Goal: Check status: Check status

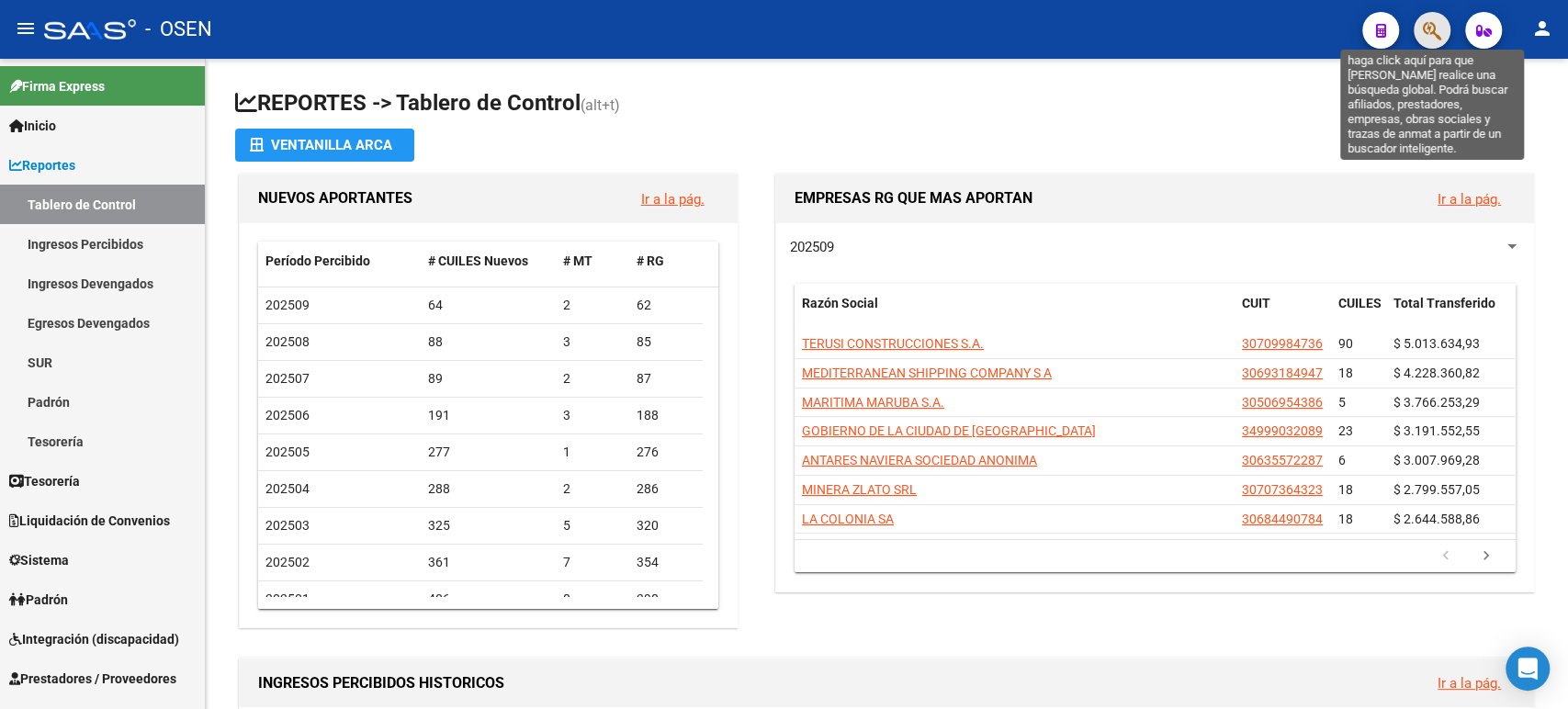
click at [1433, 30] on icon "button" at bounding box center [1431, 30] width 18 height 21
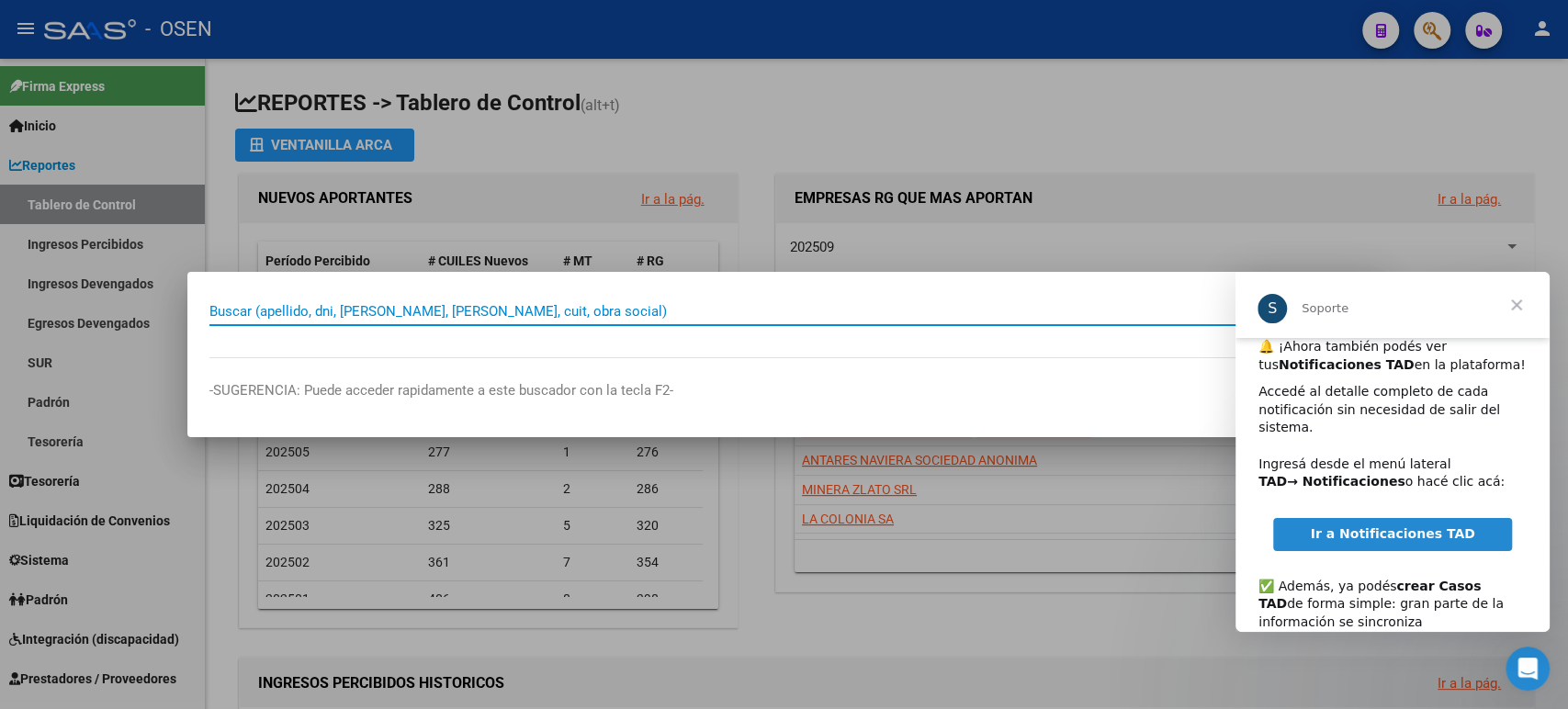
scroll to position [102, 0]
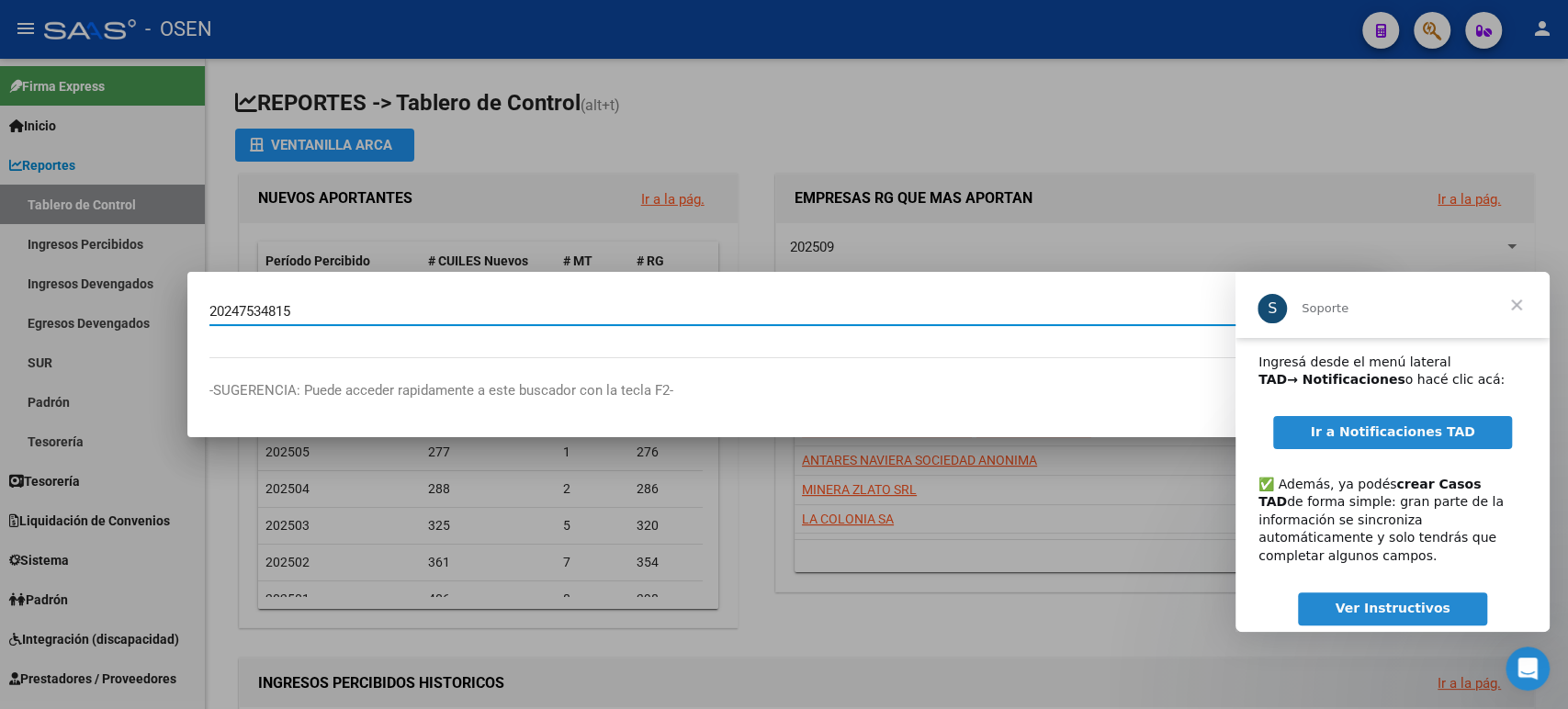
type input "20247534815"
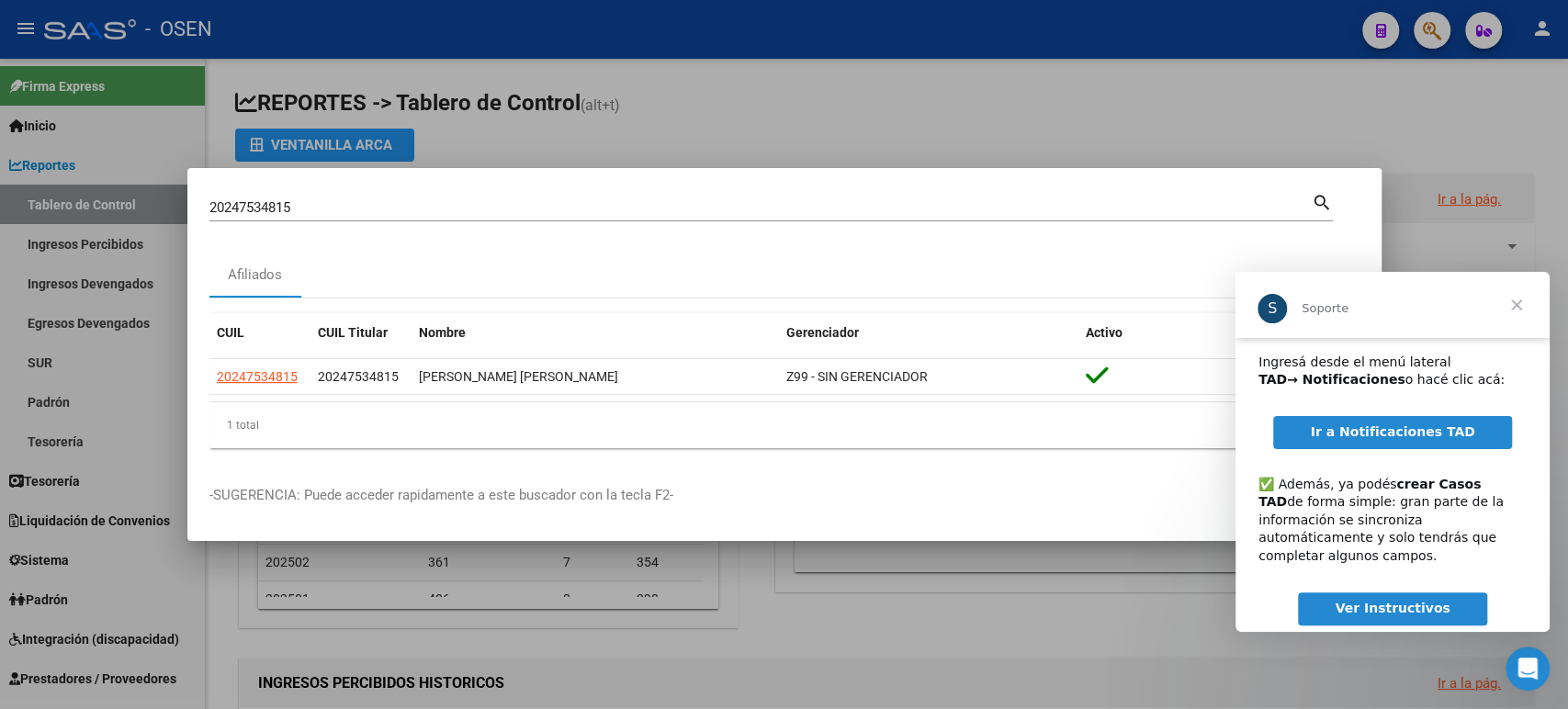
click at [1519, 300] on span "Cerrar" at bounding box center [1516, 305] width 66 height 66
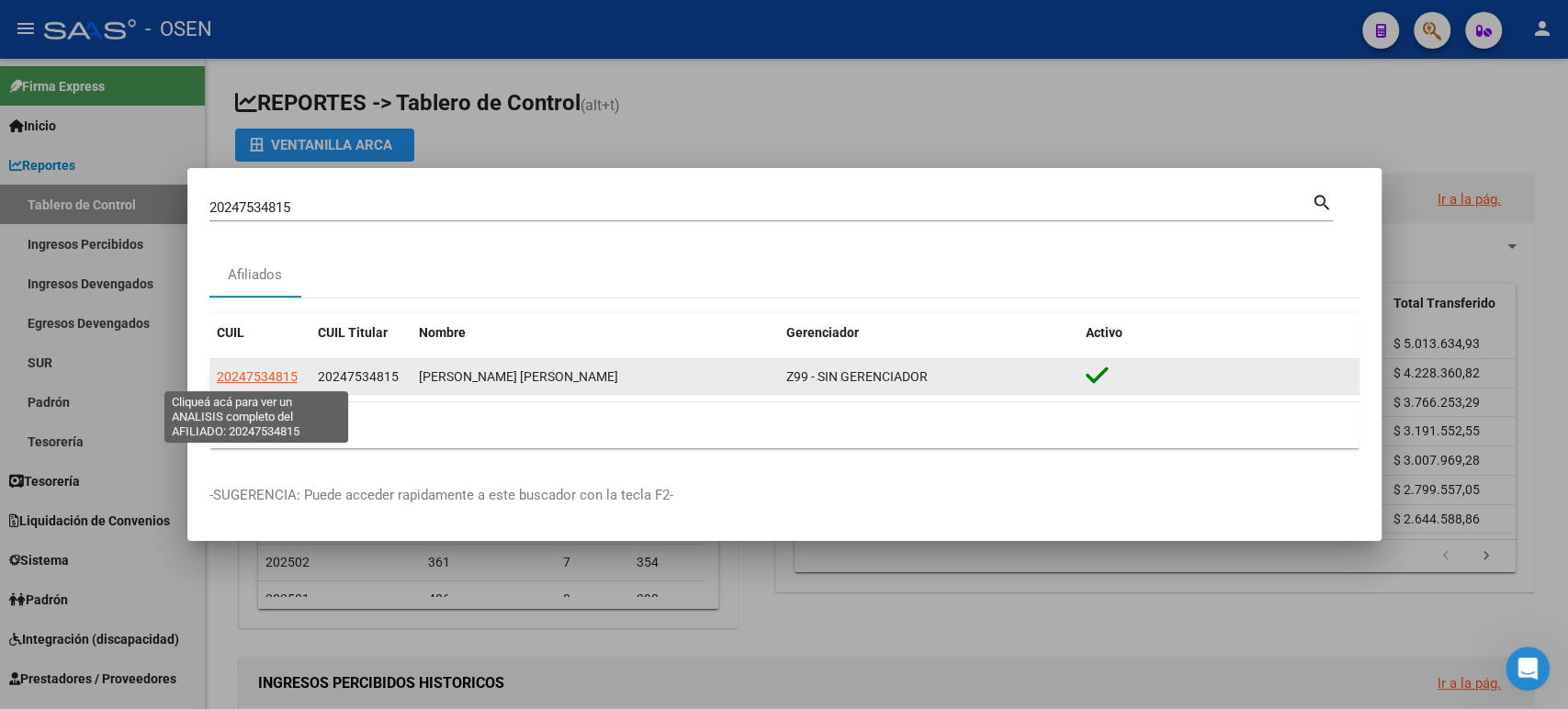
click at [266, 376] on span "20247534815" at bounding box center [256, 376] width 81 height 15
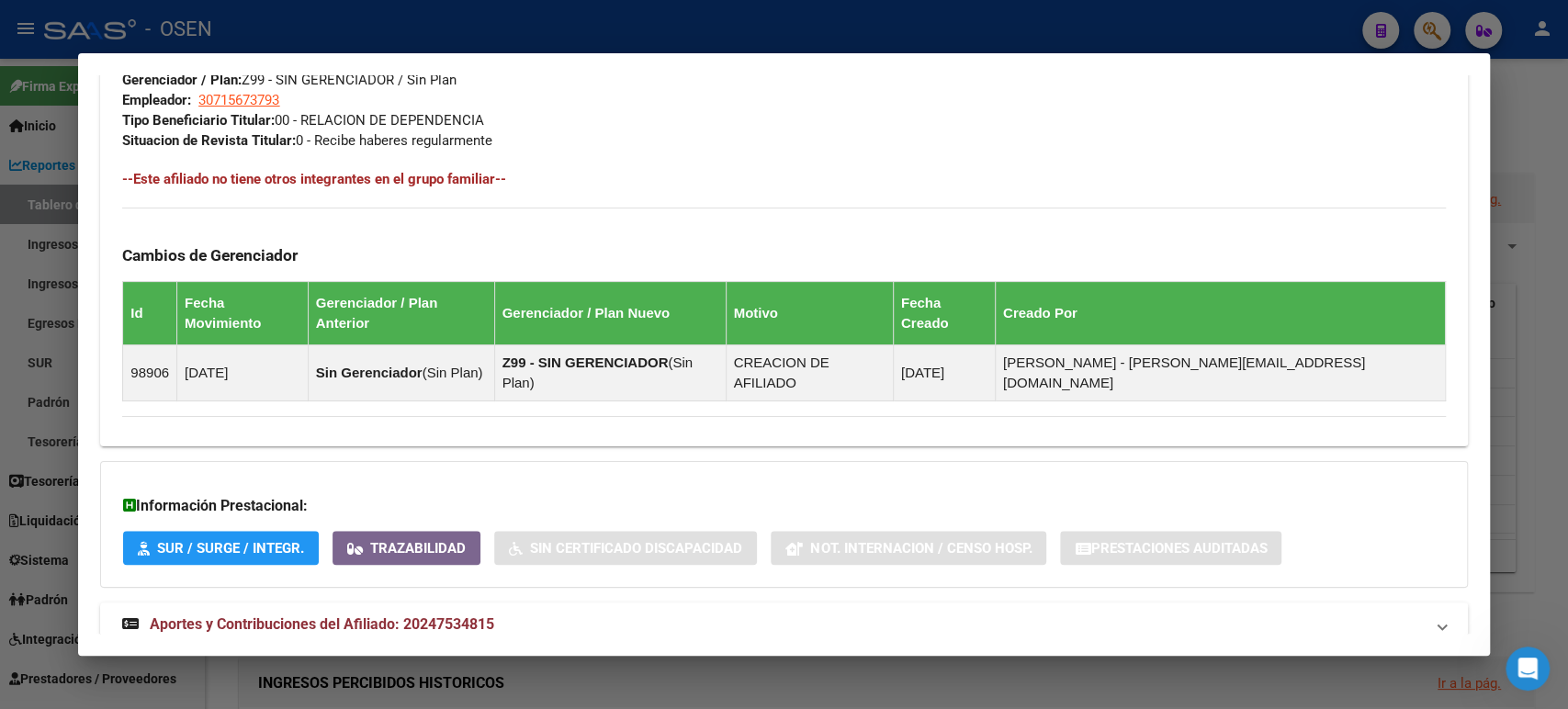
scroll to position [914, 0]
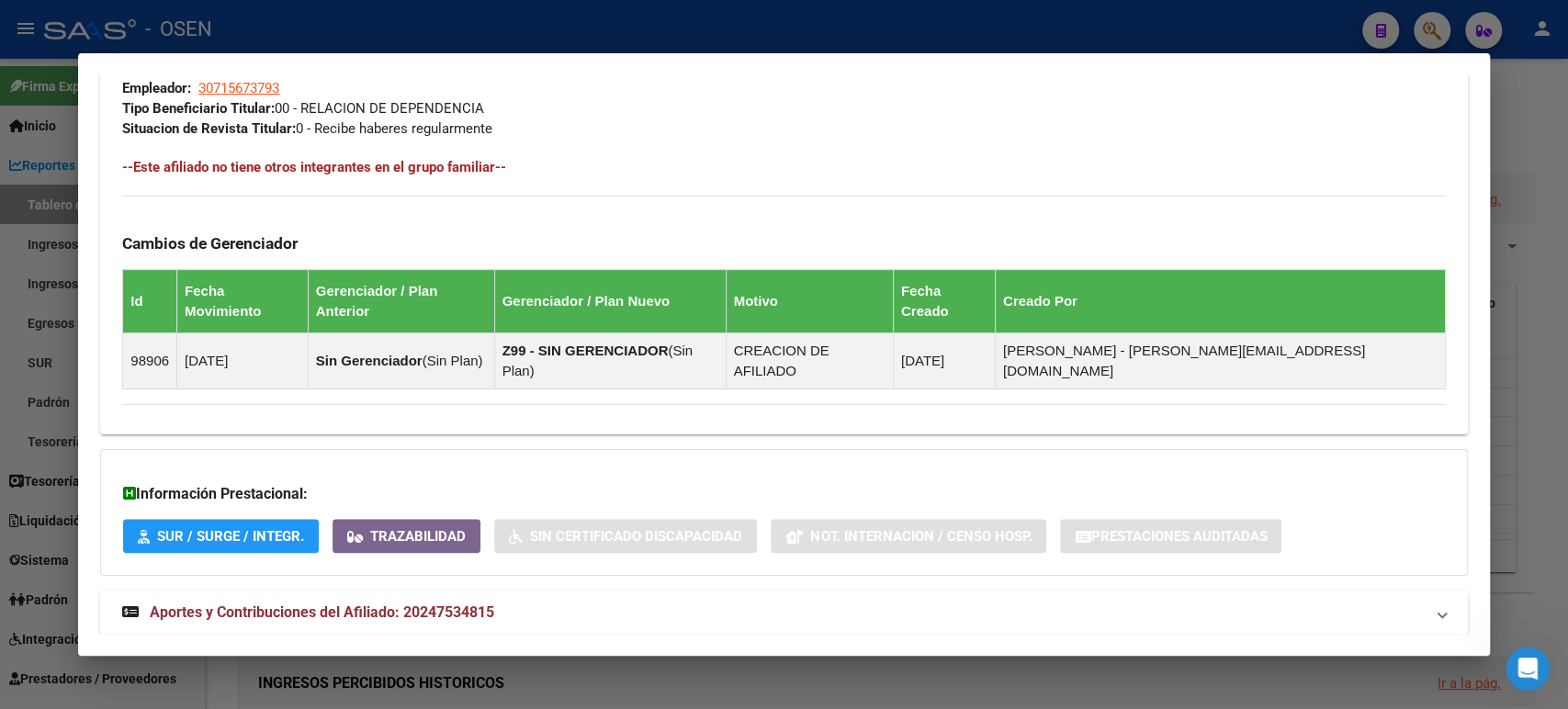
click at [422, 603] on span "Aportes y Contribuciones del Afiliado: 20247534815" at bounding box center [321, 611] width 344 height 17
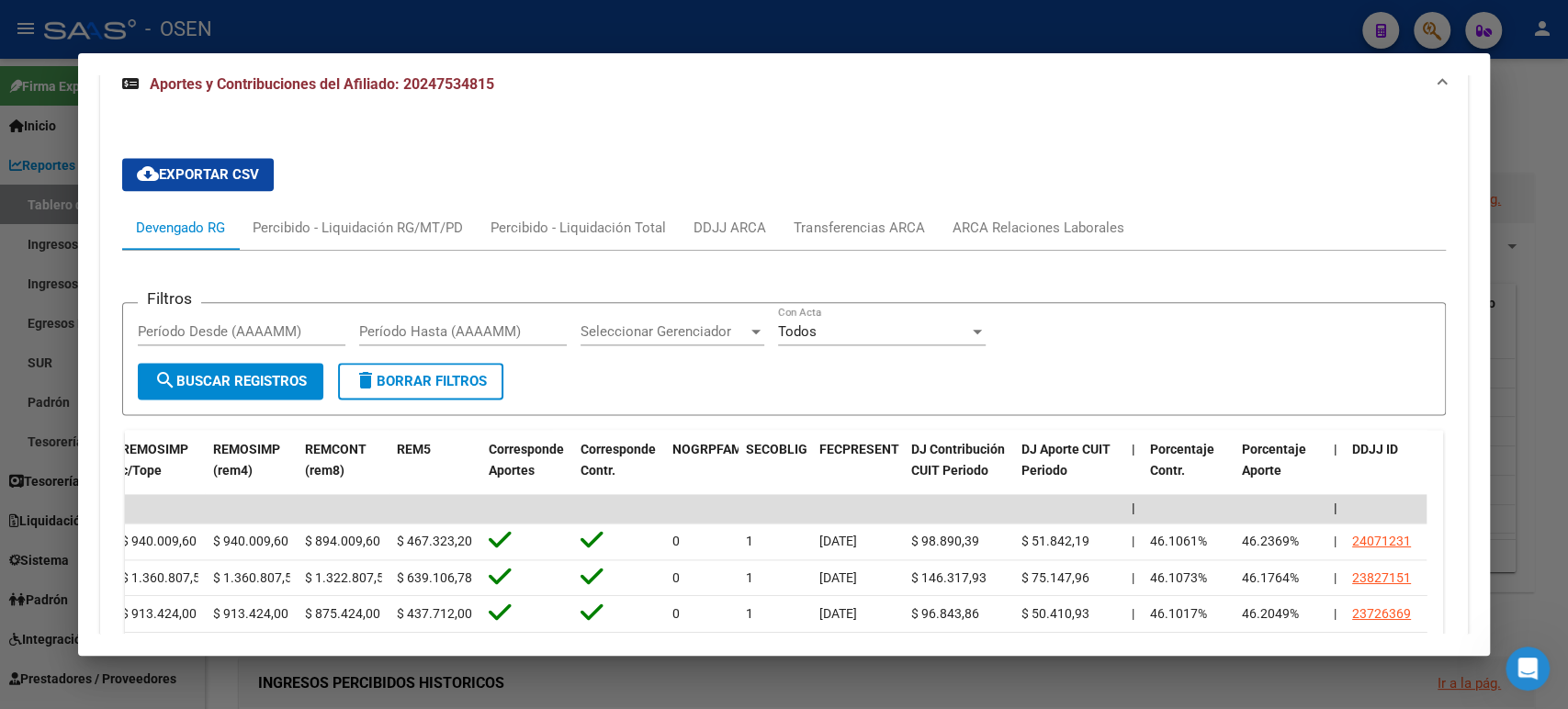
scroll to position [1507, 0]
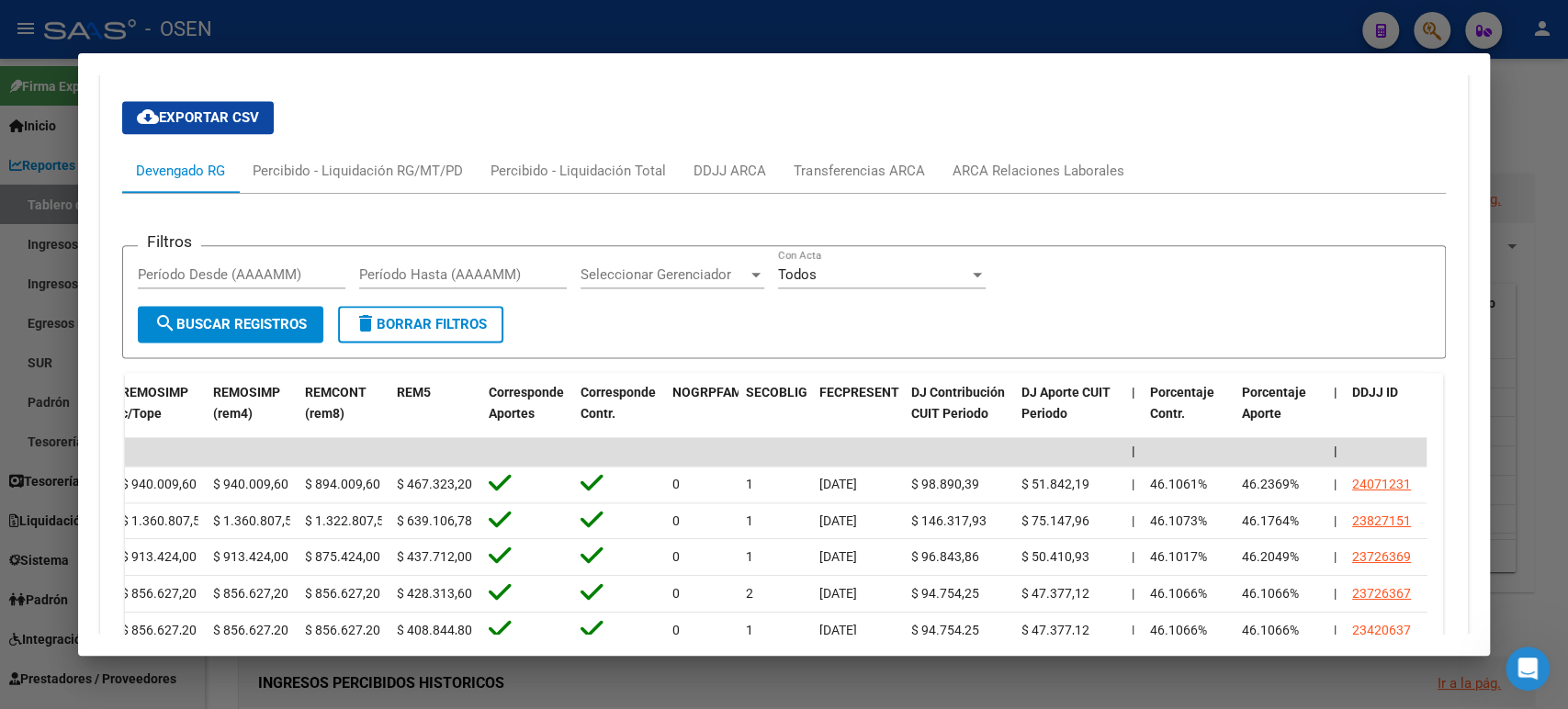
click at [804, 18] on div at bounding box center [784, 354] width 1568 height 709
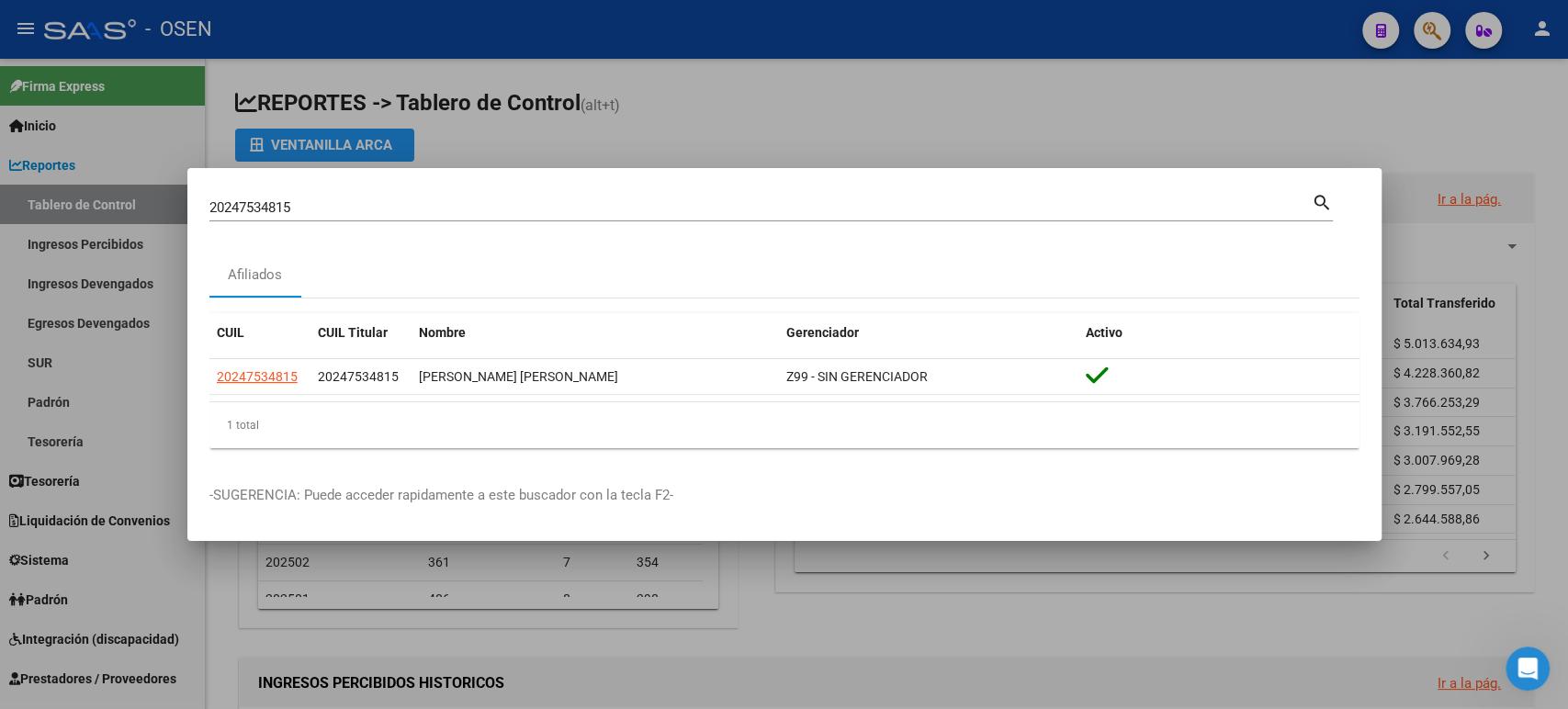
click at [1005, 131] on div at bounding box center [784, 354] width 1568 height 709
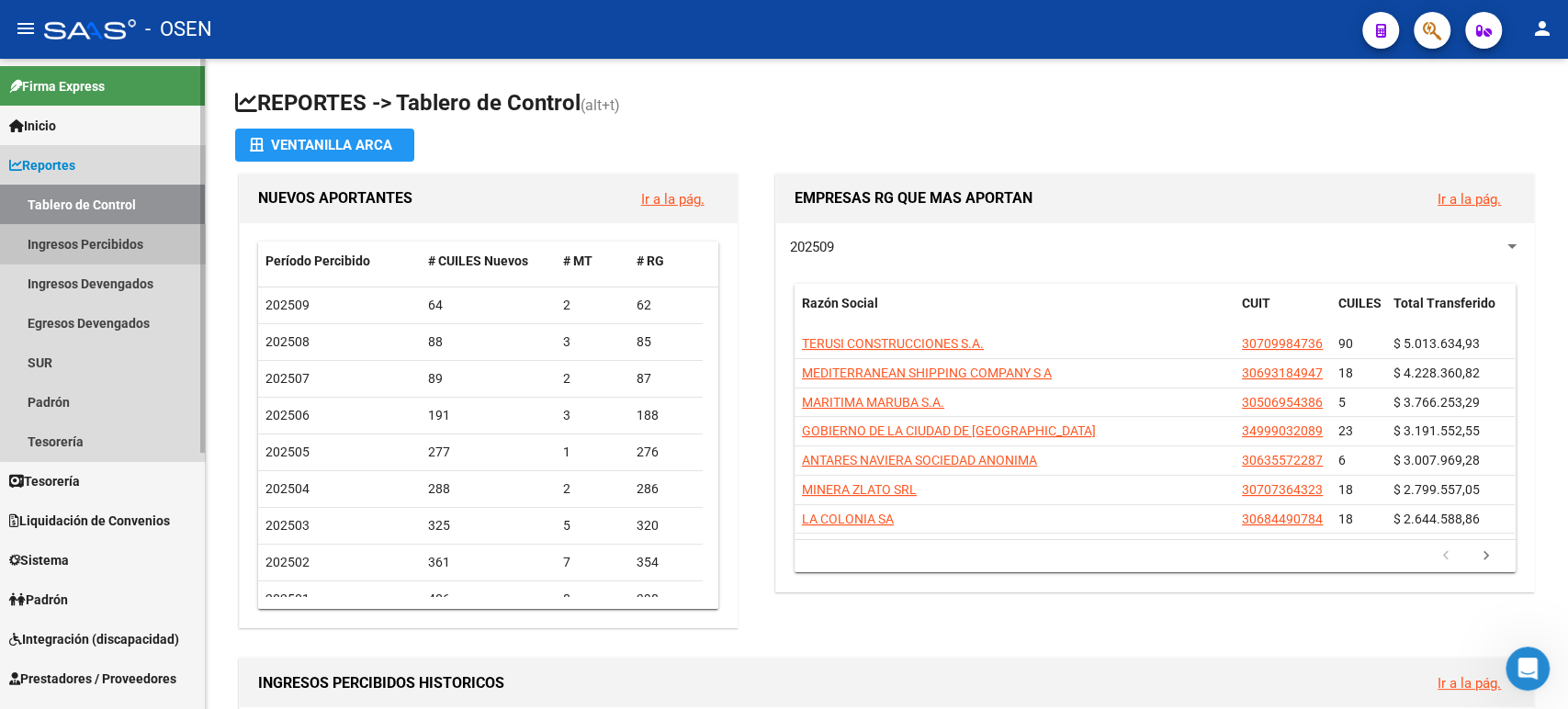
click at [104, 243] on link "Ingresos Percibidos" at bounding box center [102, 244] width 204 height 40
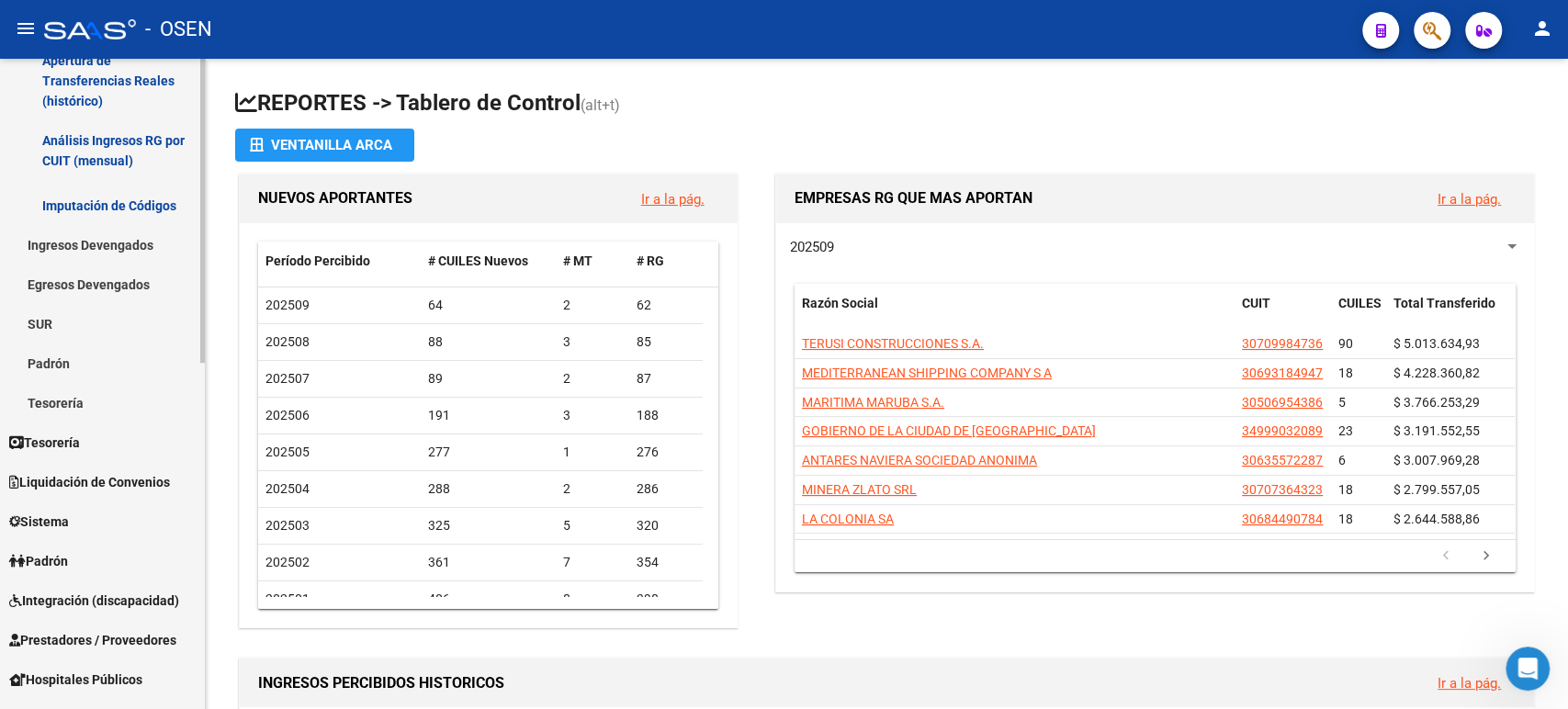
scroll to position [408, 0]
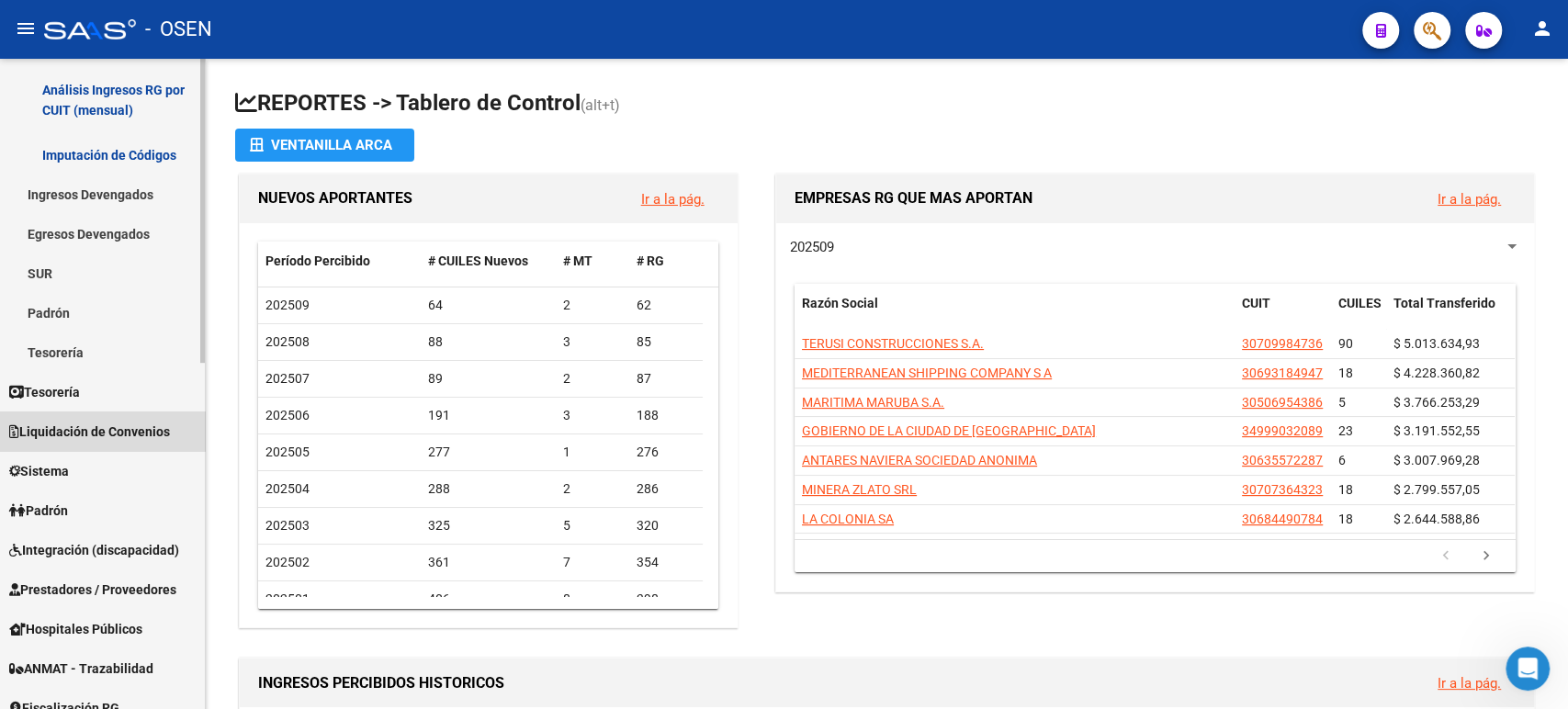
click at [125, 422] on span "Liquidación de Convenios" at bounding box center [89, 432] width 161 height 20
